Goal: Download file/media

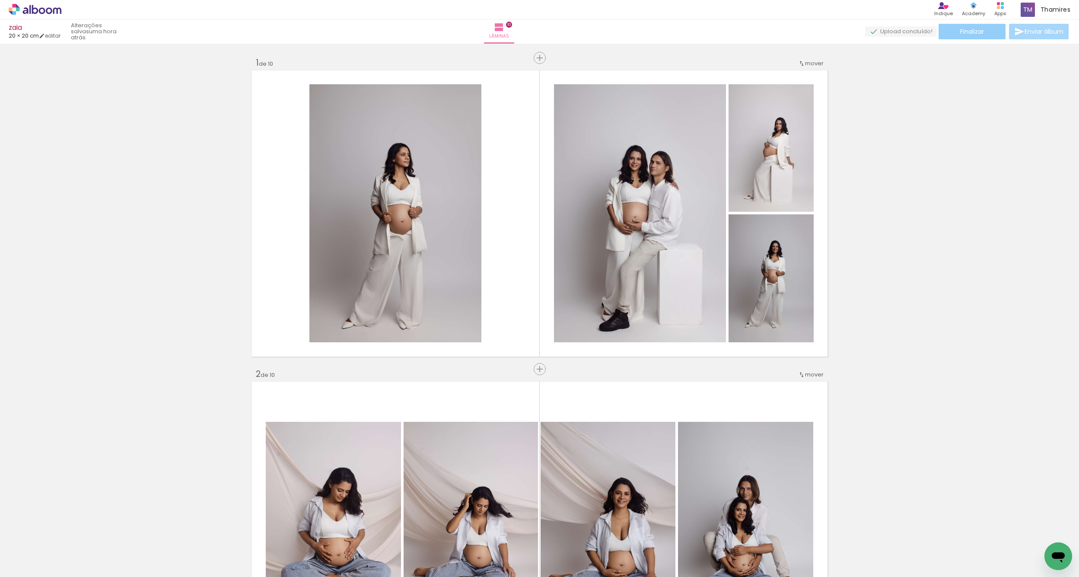
click at [979, 31] on span "Finalizar" at bounding box center [973, 32] width 24 height 6
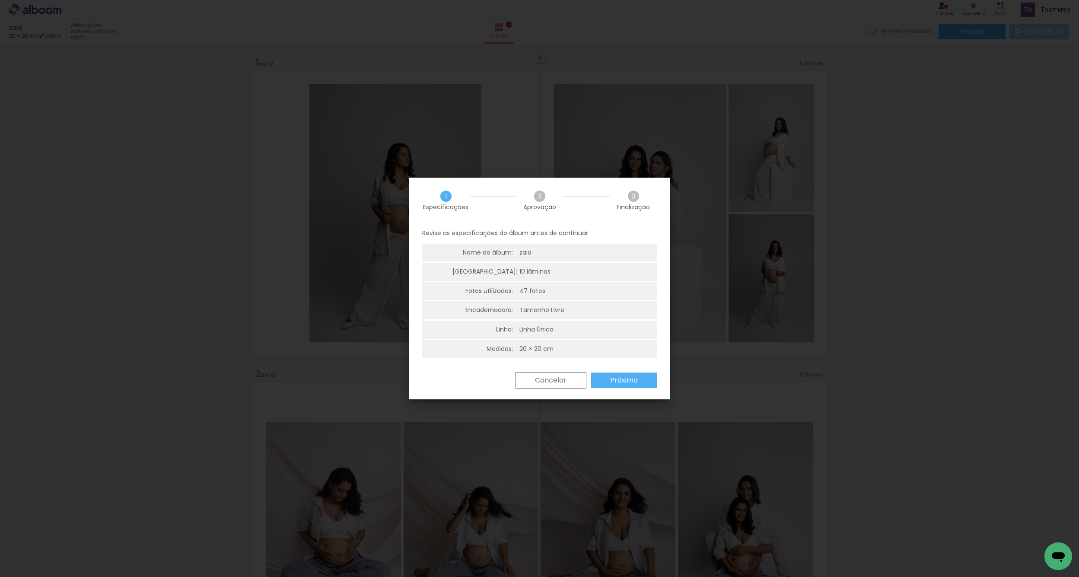
click at [0, 0] on slot "Próximo" at bounding box center [0, 0] width 0 height 0
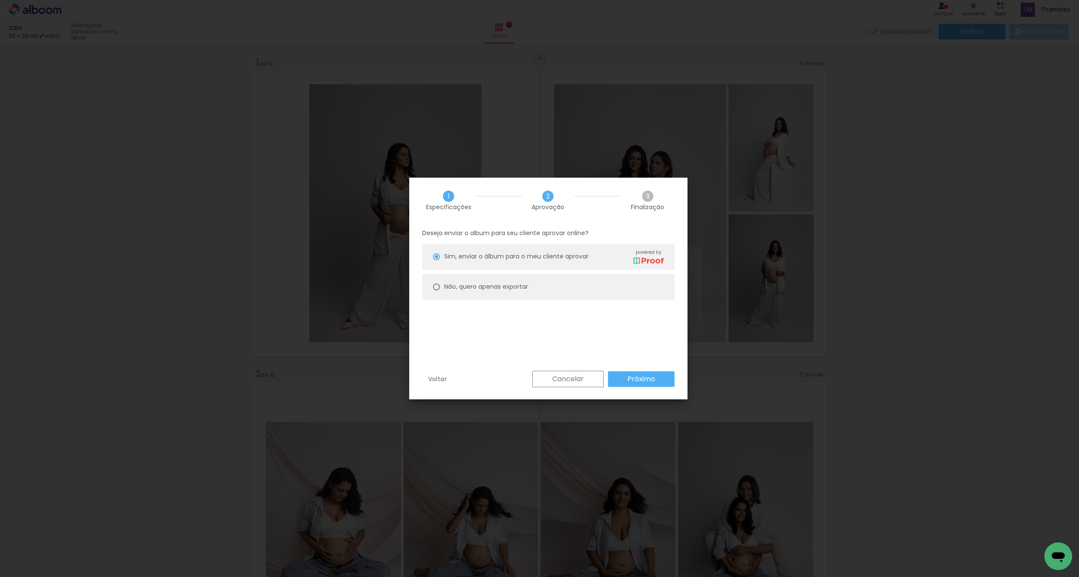
drag, startPoint x: 463, startPoint y: 289, endPoint x: 470, endPoint y: 289, distance: 7.4
click at [0, 0] on slot "Não, quero apenas exportar" at bounding box center [0, 0] width 0 height 0
type paper-radio-button "on"
click at [0, 0] on slot "Próximo" at bounding box center [0, 0] width 0 height 0
type input "Alta, 300 DPI"
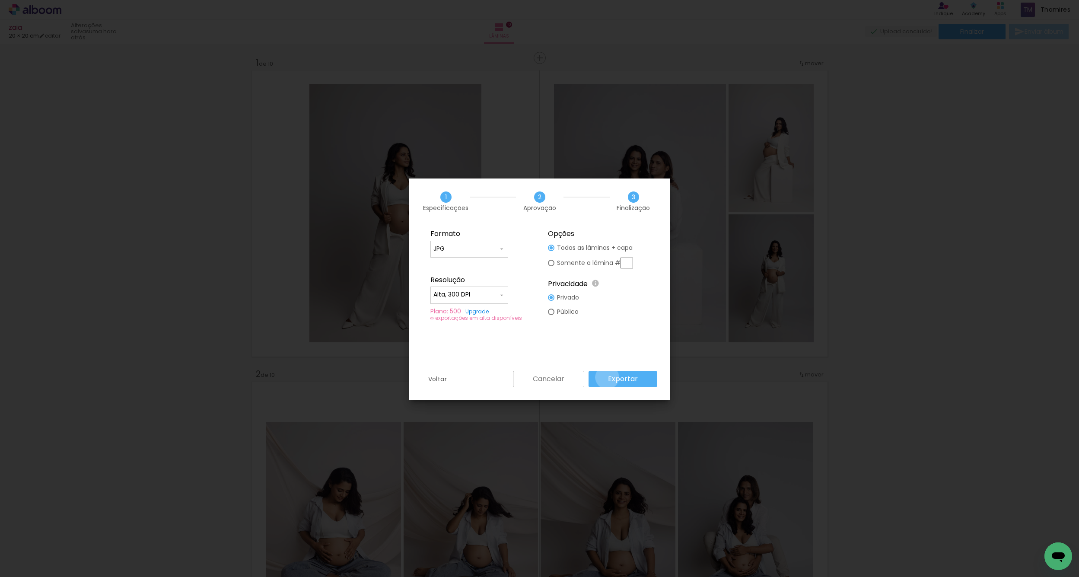
click at [609, 377] on paper-button "Exportar" at bounding box center [623, 379] width 69 height 16
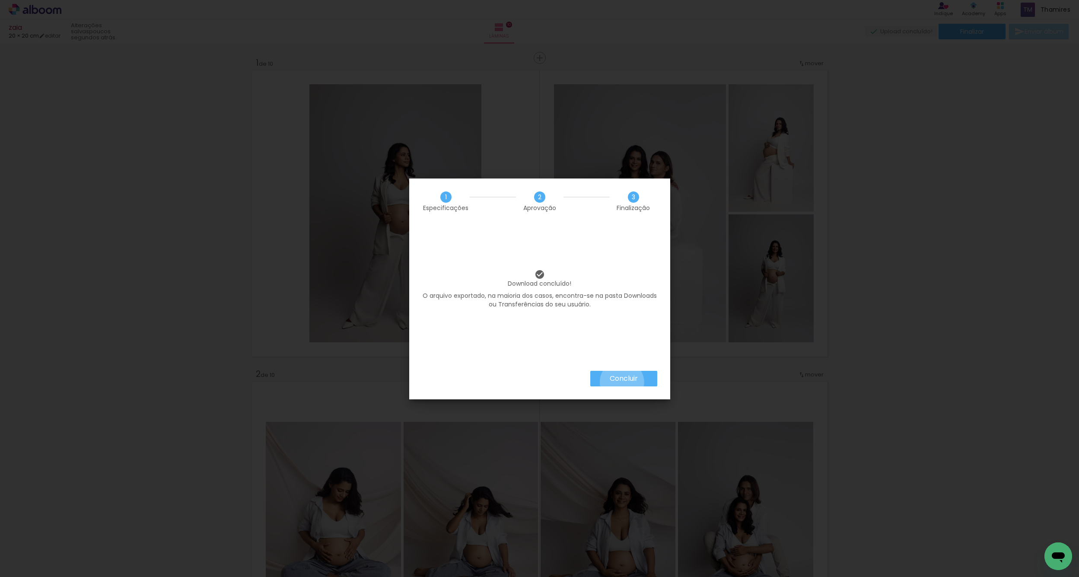
click at [0, 0] on slot "Concluir" at bounding box center [0, 0] width 0 height 0
